Goal: Information Seeking & Learning: Learn about a topic

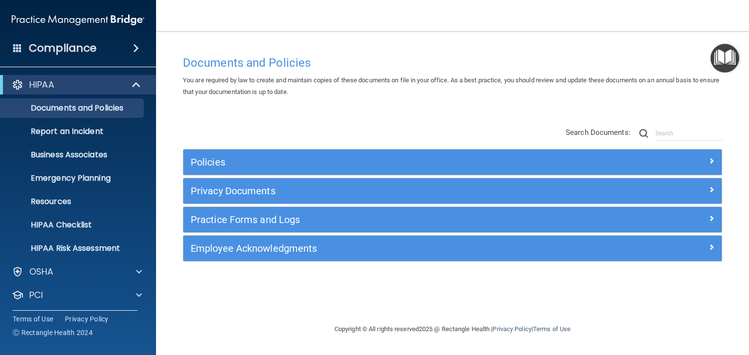
click at [133, 48] on span at bounding box center [136, 48] width 6 height 12
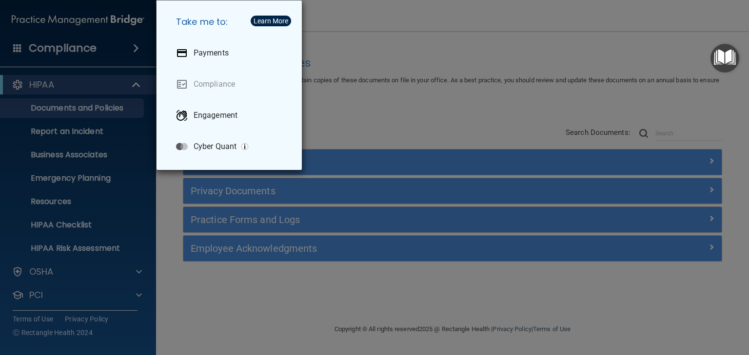
click at [353, 111] on div "Take me to: Payments Compliance Engagement Cyber Quant" at bounding box center [374, 177] width 749 height 355
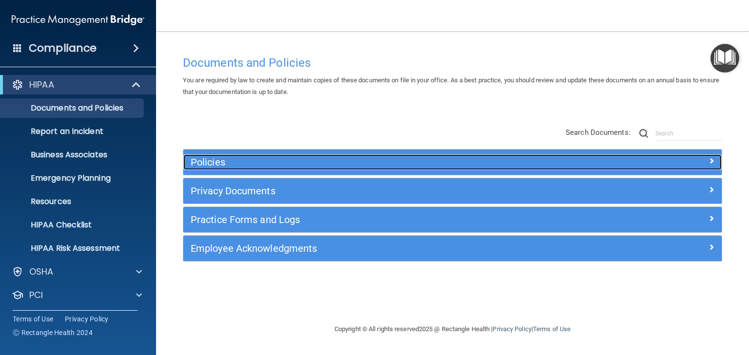
click at [210, 166] on h5 "Policies" at bounding box center [385, 162] width 389 height 11
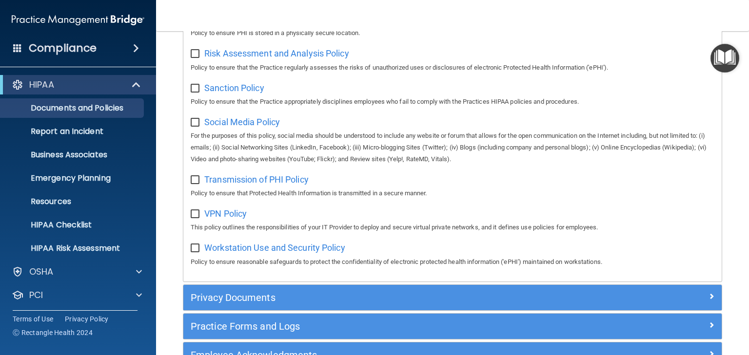
scroll to position [468, 0]
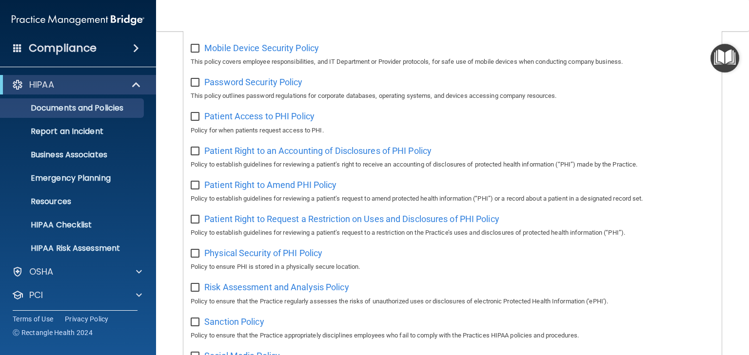
click at [719, 57] on img "Open Resource Center" at bounding box center [724, 58] width 29 height 29
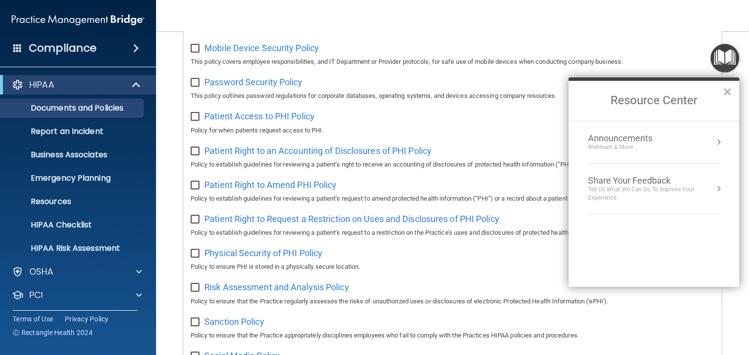
click at [663, 21] on nav "Toggle navigation [PERSON_NAME] [EMAIL_ADDRESS][DOMAIN_NAME] Manage My Enterpri…" at bounding box center [452, 15] width 593 height 31
click at [728, 90] on button "×" at bounding box center [726, 92] width 9 height 16
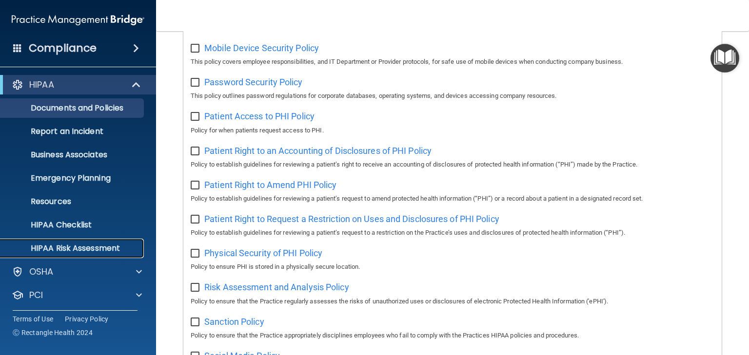
click at [68, 249] on p "HIPAA Risk Assessment" at bounding box center [72, 249] width 133 height 10
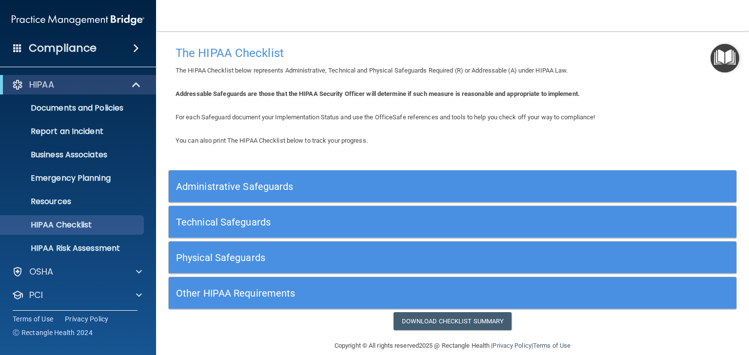
click at [222, 186] on h5 "Administrative Safeguards" at bounding box center [381, 186] width 411 height 11
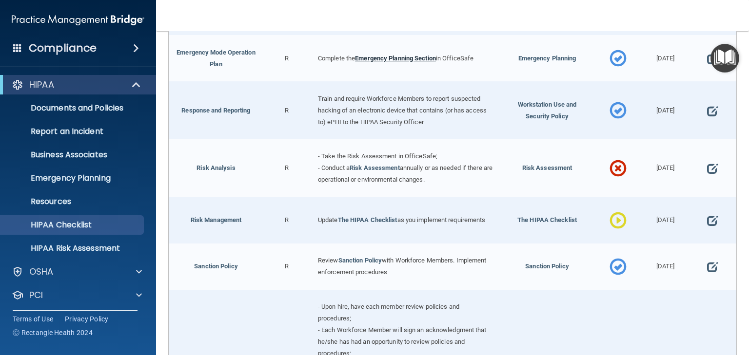
scroll to position [546, 0]
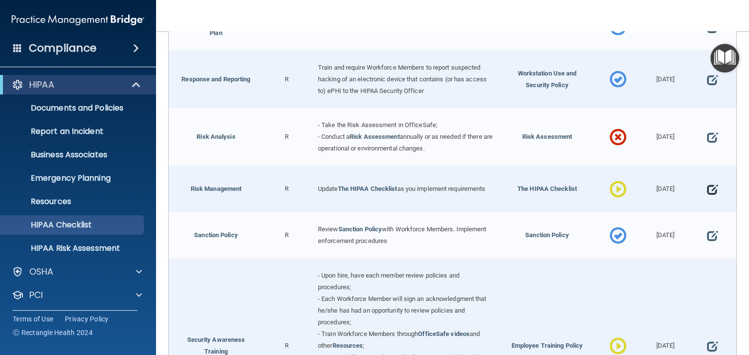
click at [707, 185] on span at bounding box center [712, 190] width 11 height 24
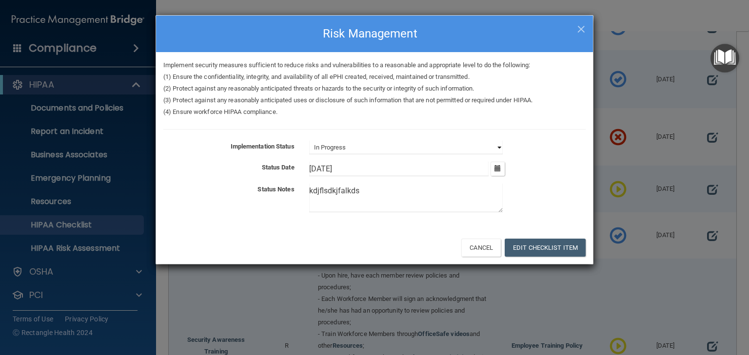
click at [394, 146] on select "Not Started In Progress Completed" at bounding box center [405, 148] width 193 height 14
click at [309, 141] on select "Not Started In Progress Completed" at bounding box center [405, 148] width 193 height 14
click at [578, 25] on span "×" at bounding box center [581, 27] width 9 height 19
select select "in_progress"
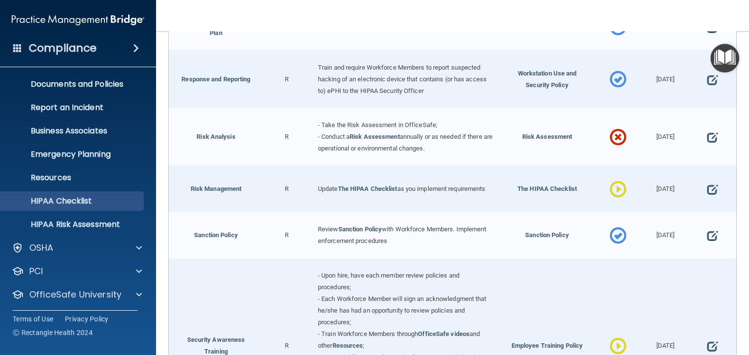
scroll to position [49, 0]
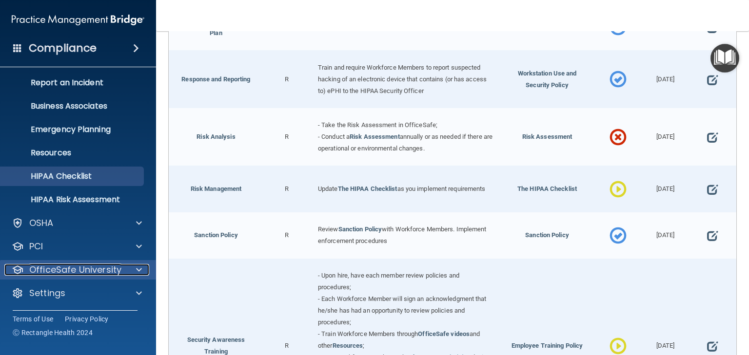
click at [100, 270] on p "OfficeSafe University" at bounding box center [75, 270] width 92 height 12
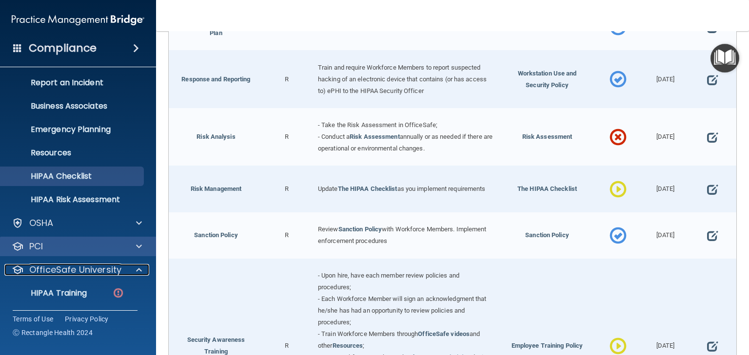
scroll to position [119, 0]
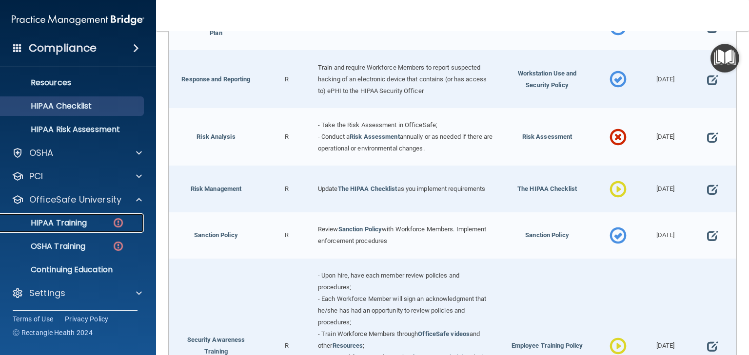
click at [64, 222] on p "HIPAA Training" at bounding box center [46, 223] width 80 height 10
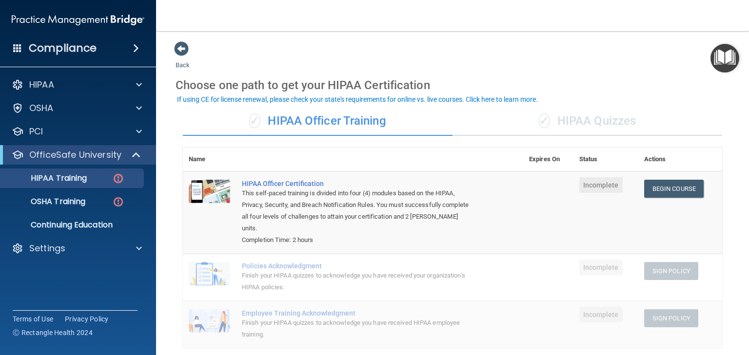
click at [589, 121] on div "✓ HIPAA Quizzes" at bounding box center [587, 121] width 270 height 29
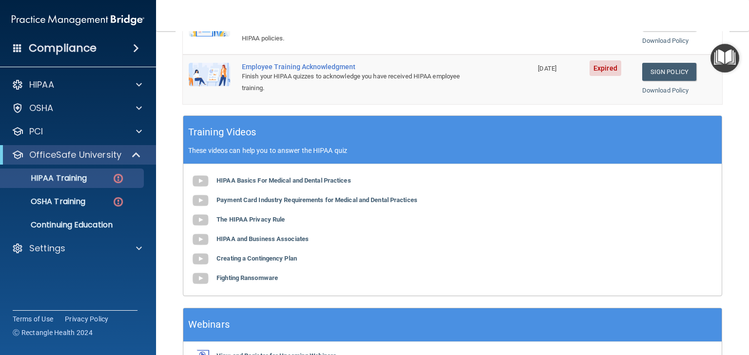
scroll to position [351, 0]
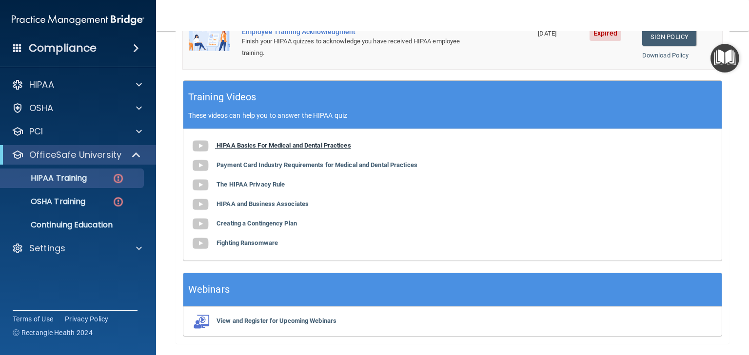
click at [285, 145] on b "HIPAA Basics For Medical and Dental Practices" at bounding box center [283, 145] width 135 height 7
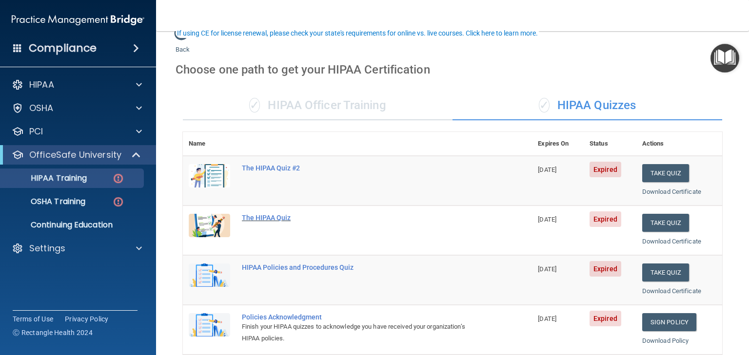
scroll to position [0, 0]
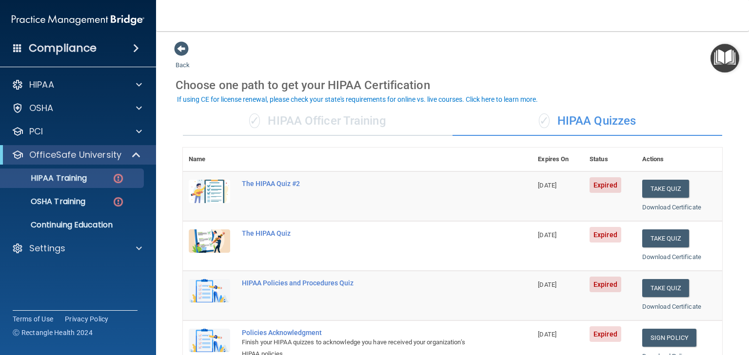
click at [310, 119] on div "✓ HIPAA Officer Training" at bounding box center [318, 121] width 270 height 29
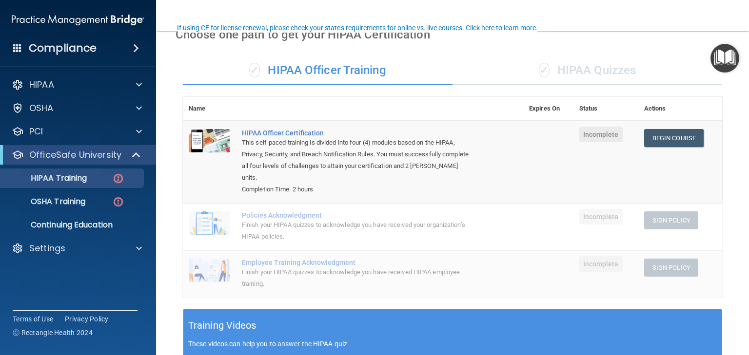
scroll to position [117, 0]
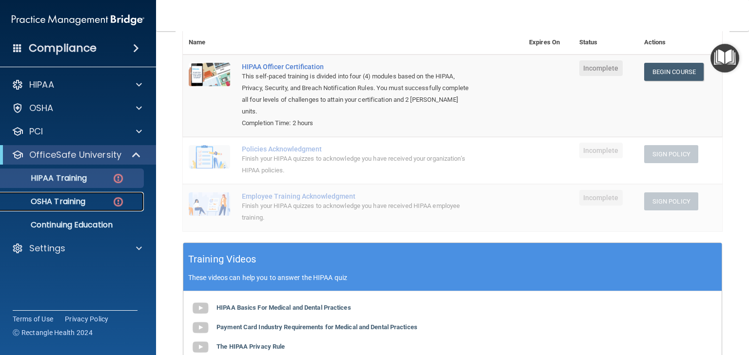
click at [57, 205] on p "OSHA Training" at bounding box center [45, 202] width 79 height 10
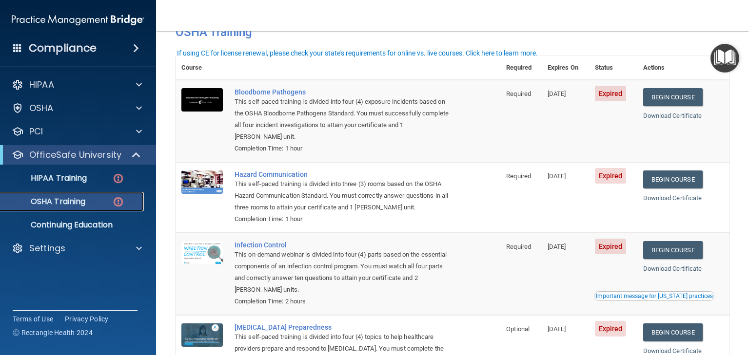
scroll to position [39, 0]
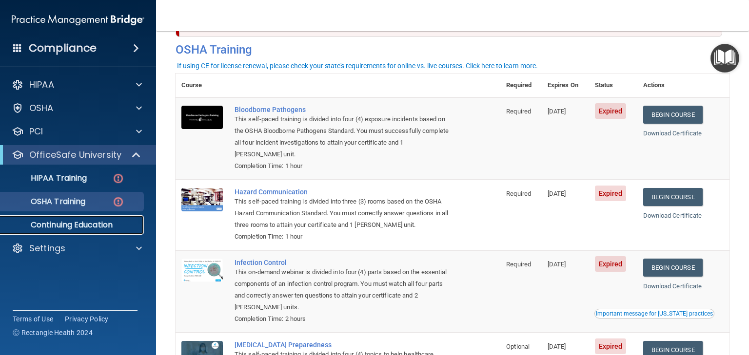
click at [78, 222] on p "Continuing Education" at bounding box center [72, 225] width 133 height 10
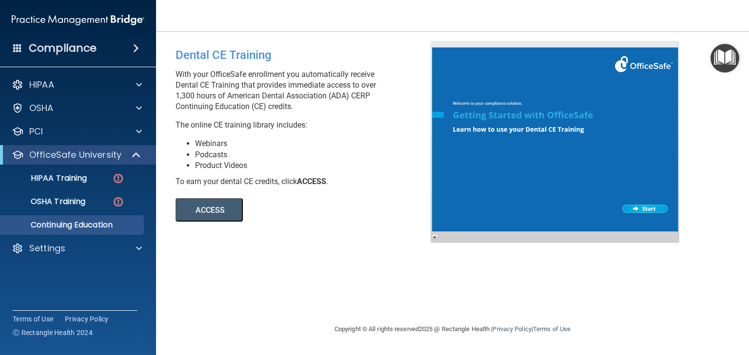
click at [208, 210] on button "ACCESS" at bounding box center [208, 209] width 67 height 23
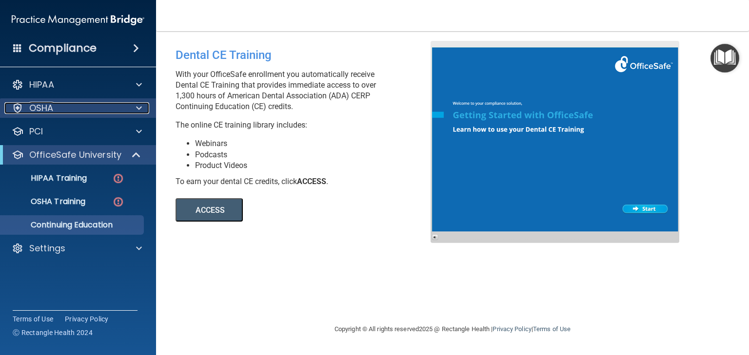
click at [43, 105] on p "OSHA" at bounding box center [41, 108] width 24 height 12
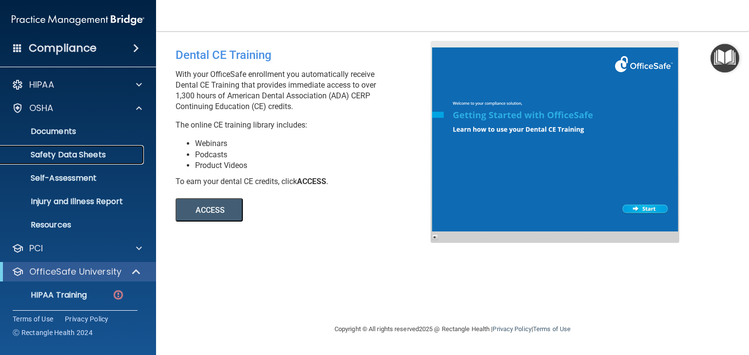
click at [55, 150] on p "Safety Data Sheets" at bounding box center [72, 155] width 133 height 10
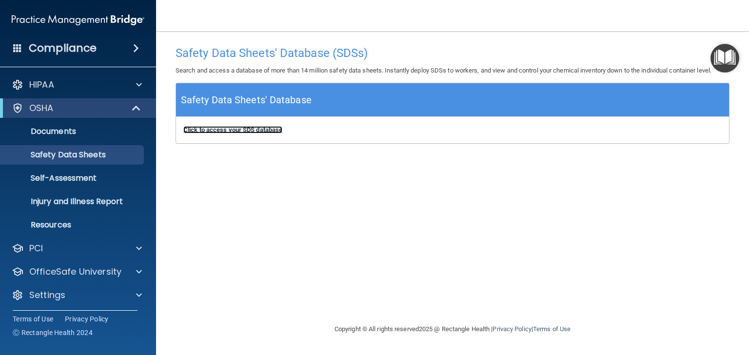
click at [234, 127] on b "Click to access your SDS database" at bounding box center [232, 129] width 99 height 7
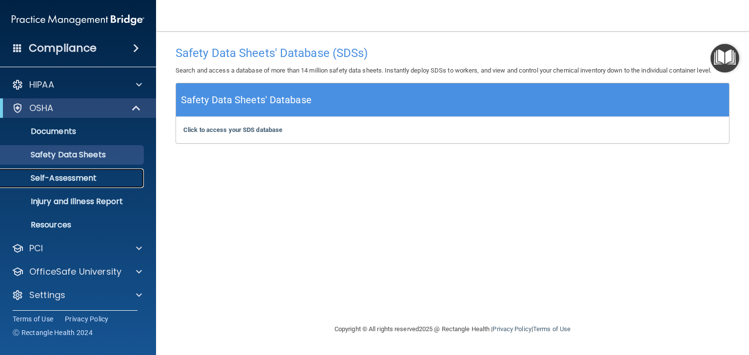
click at [72, 177] on p "Self-Assessment" at bounding box center [72, 179] width 133 height 10
